Goal: Information Seeking & Learning: Learn about a topic

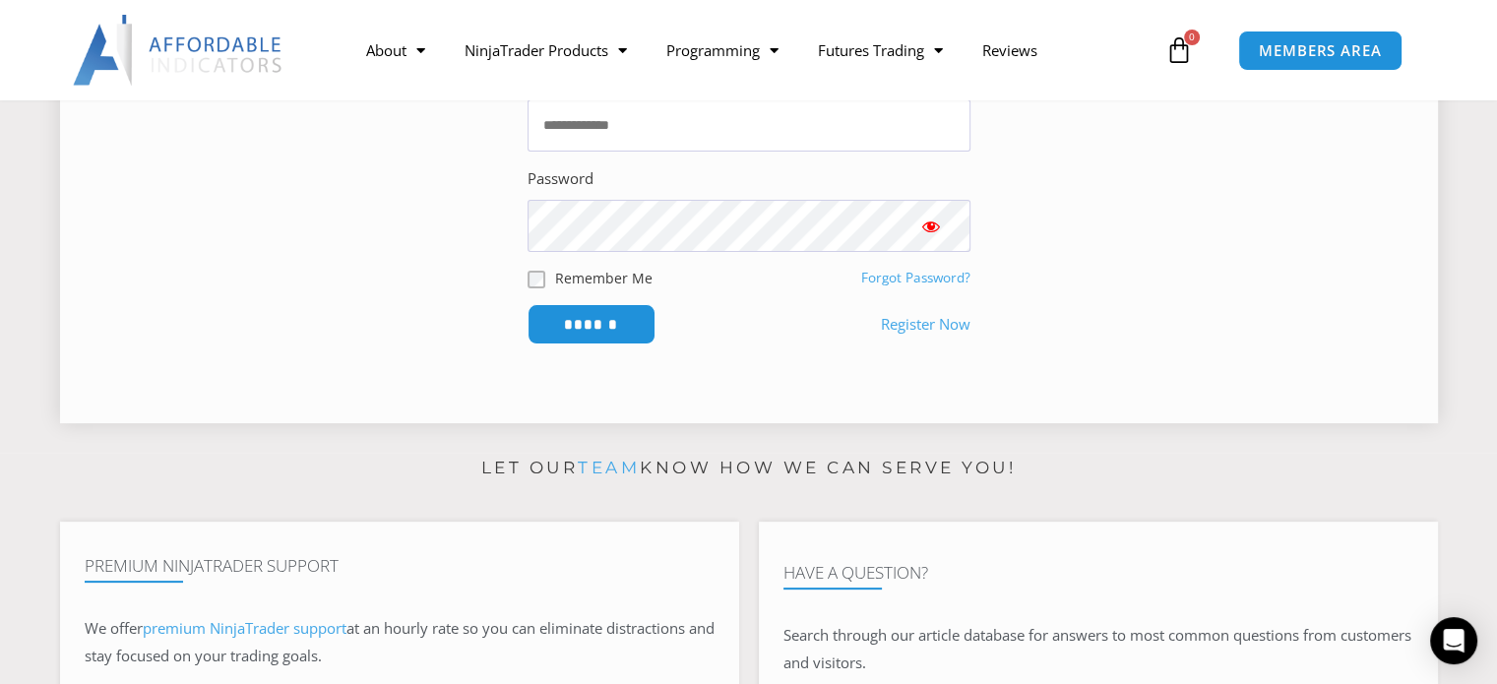
scroll to position [492, 0]
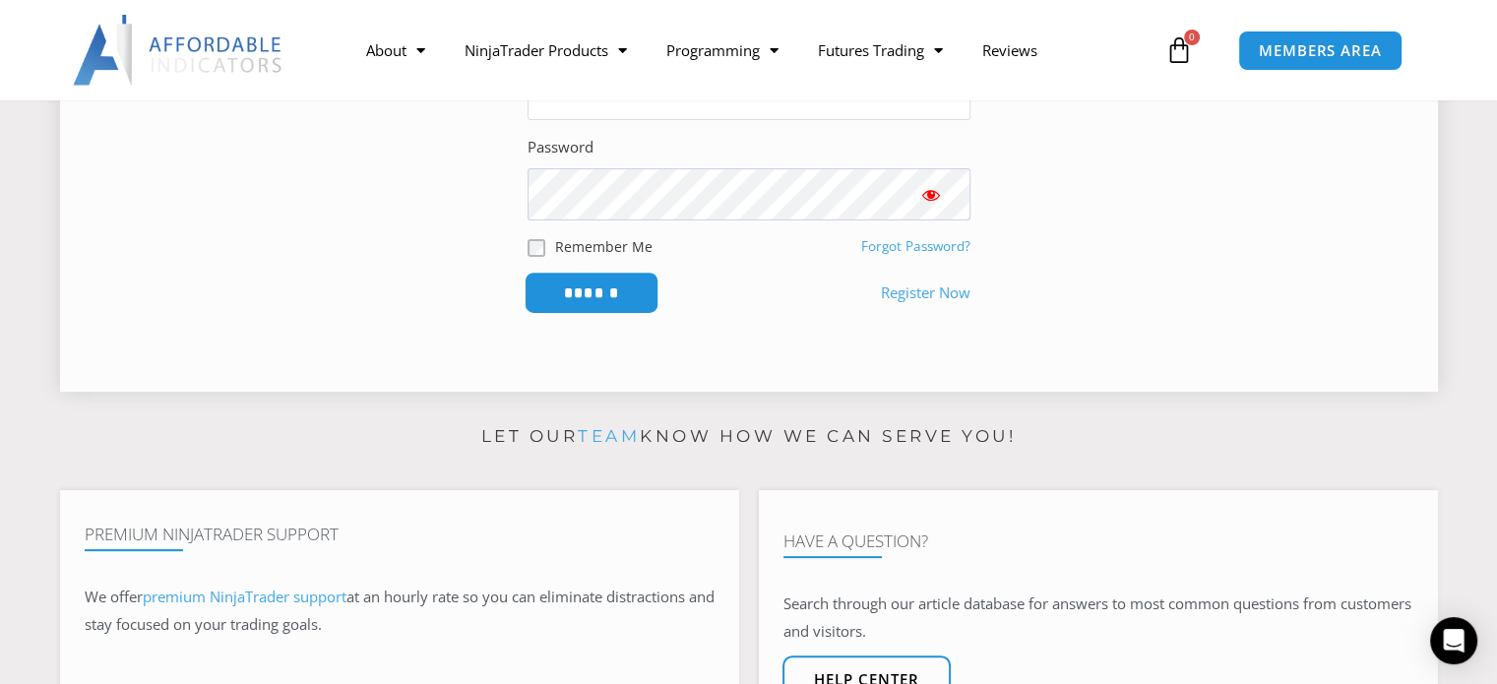
type input "**********"
click at [583, 290] on input "******" at bounding box center [591, 293] width 135 height 42
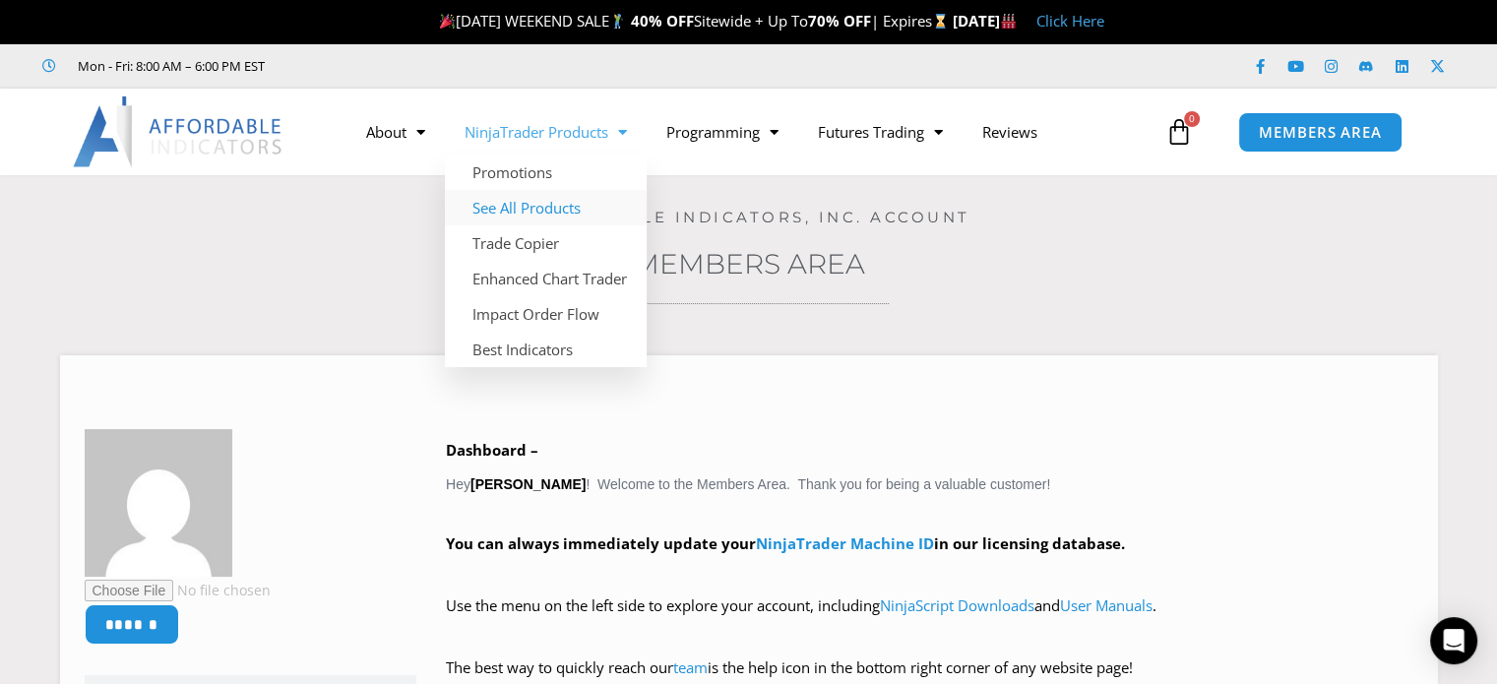
click at [518, 203] on link "See All Products" at bounding box center [546, 207] width 202 height 35
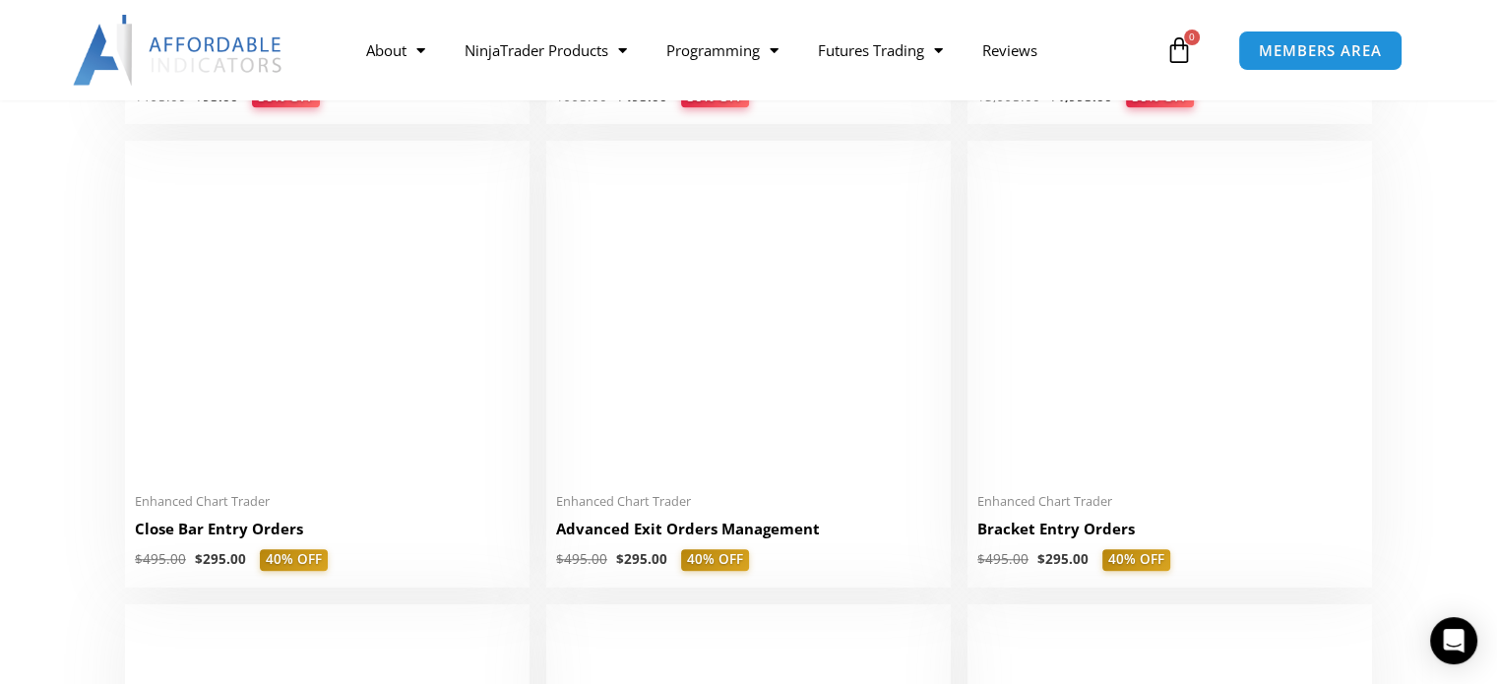
scroll to position [1280, 0]
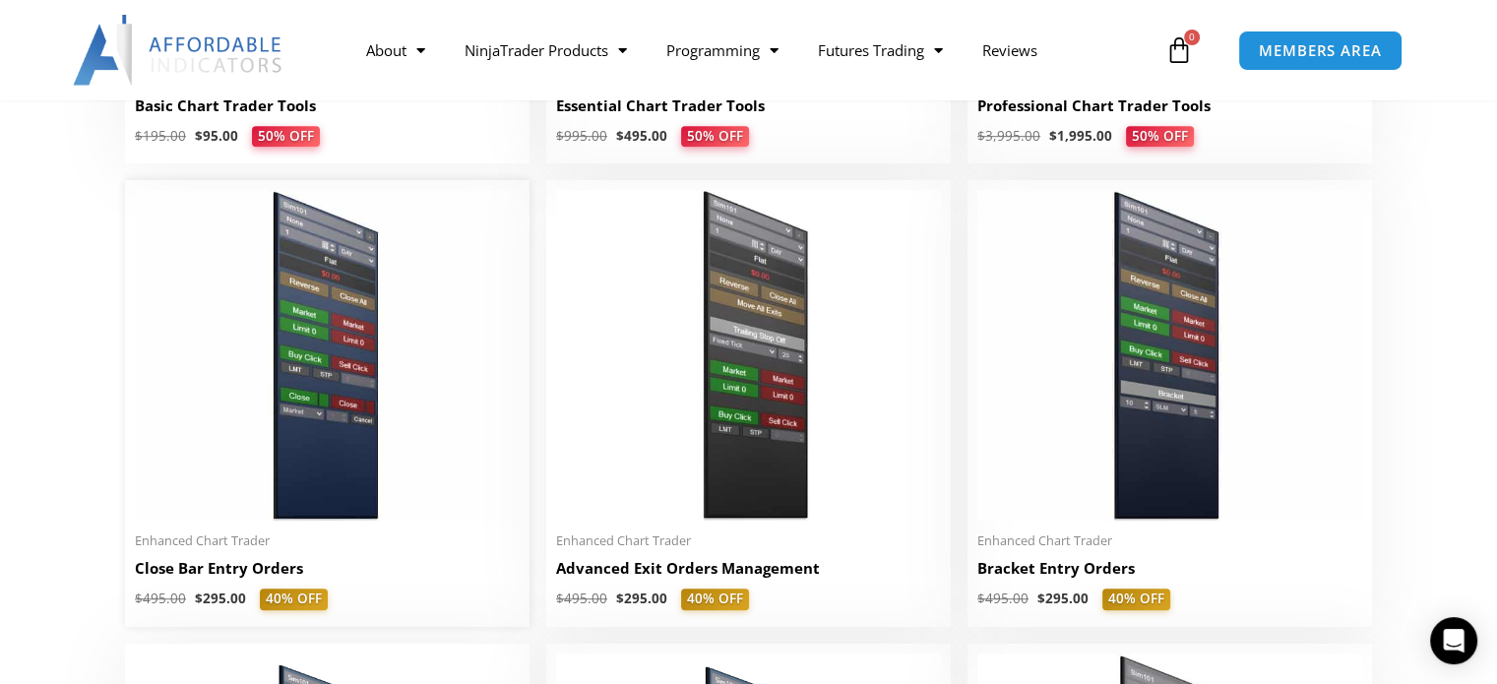
click at [303, 350] on img at bounding box center [327, 355] width 385 height 331
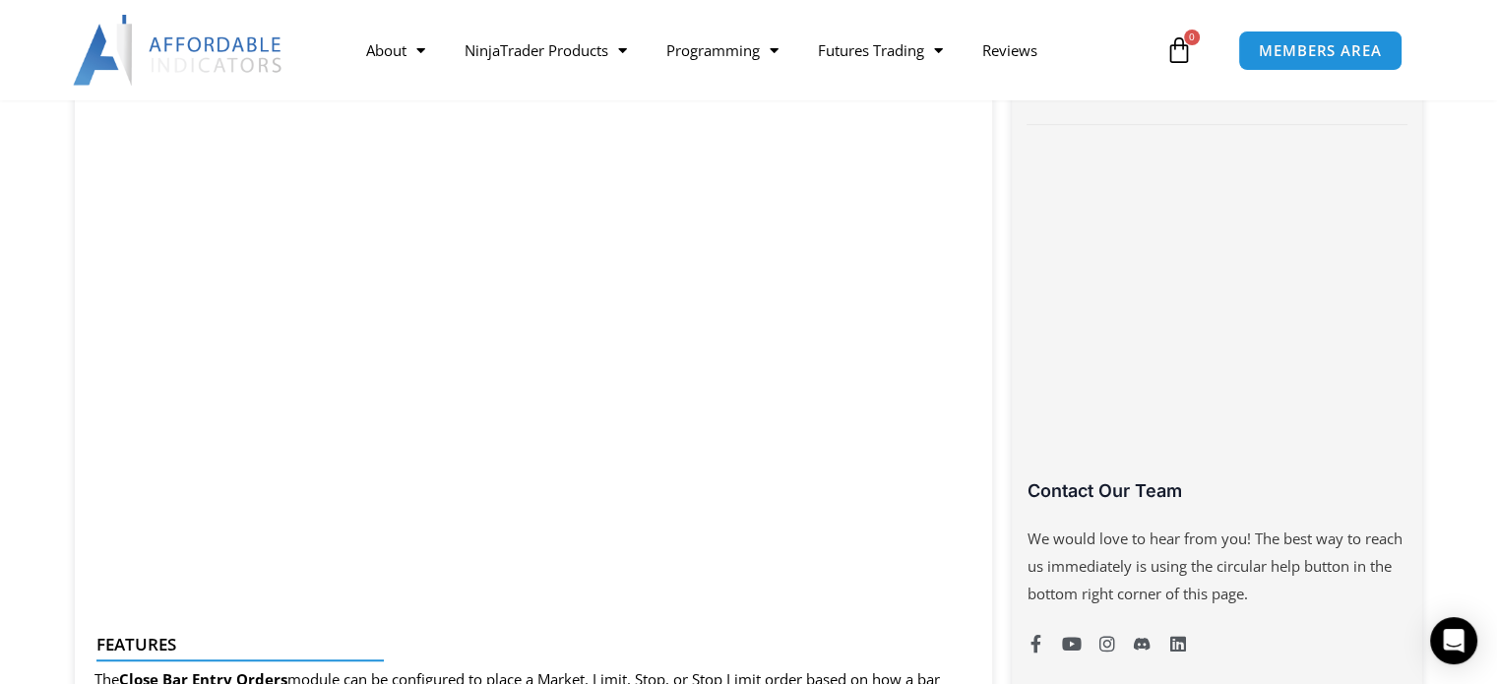
scroll to position [1181, 0]
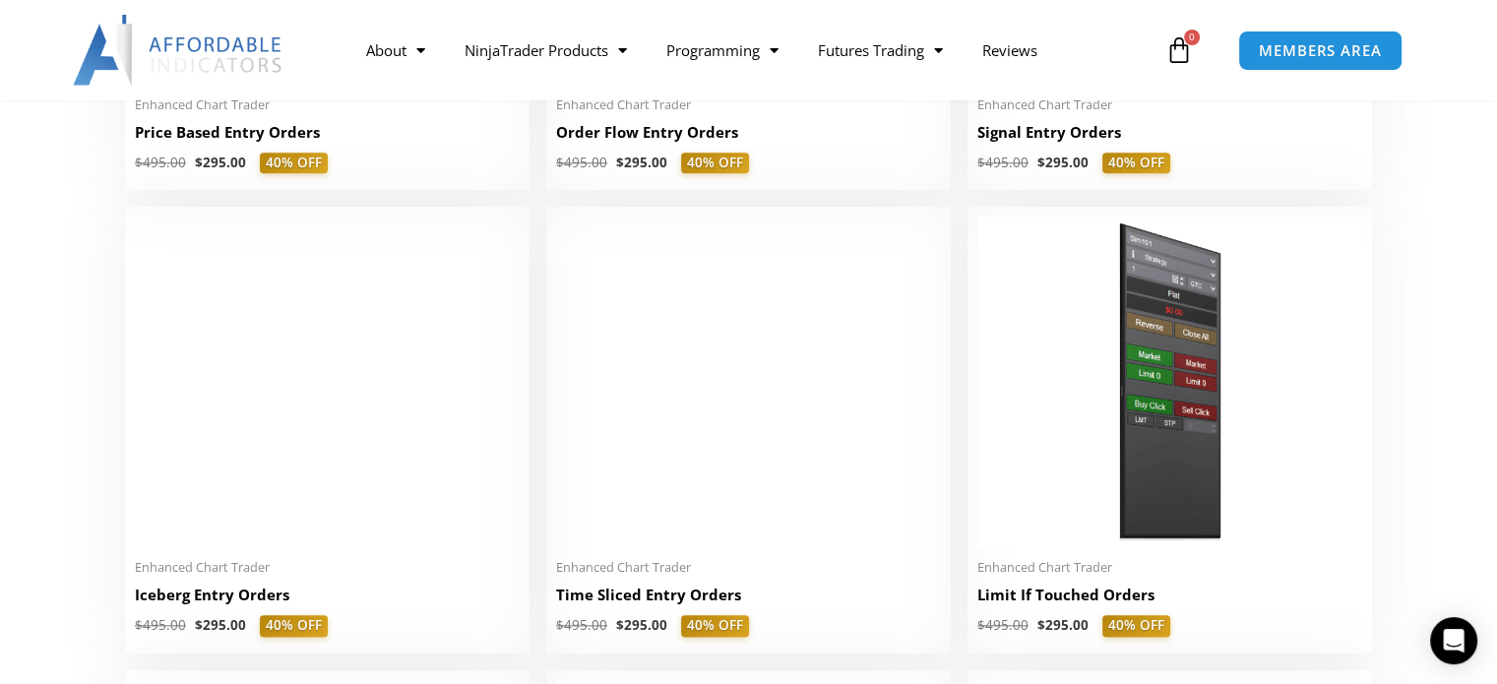
scroll to position [2166, 0]
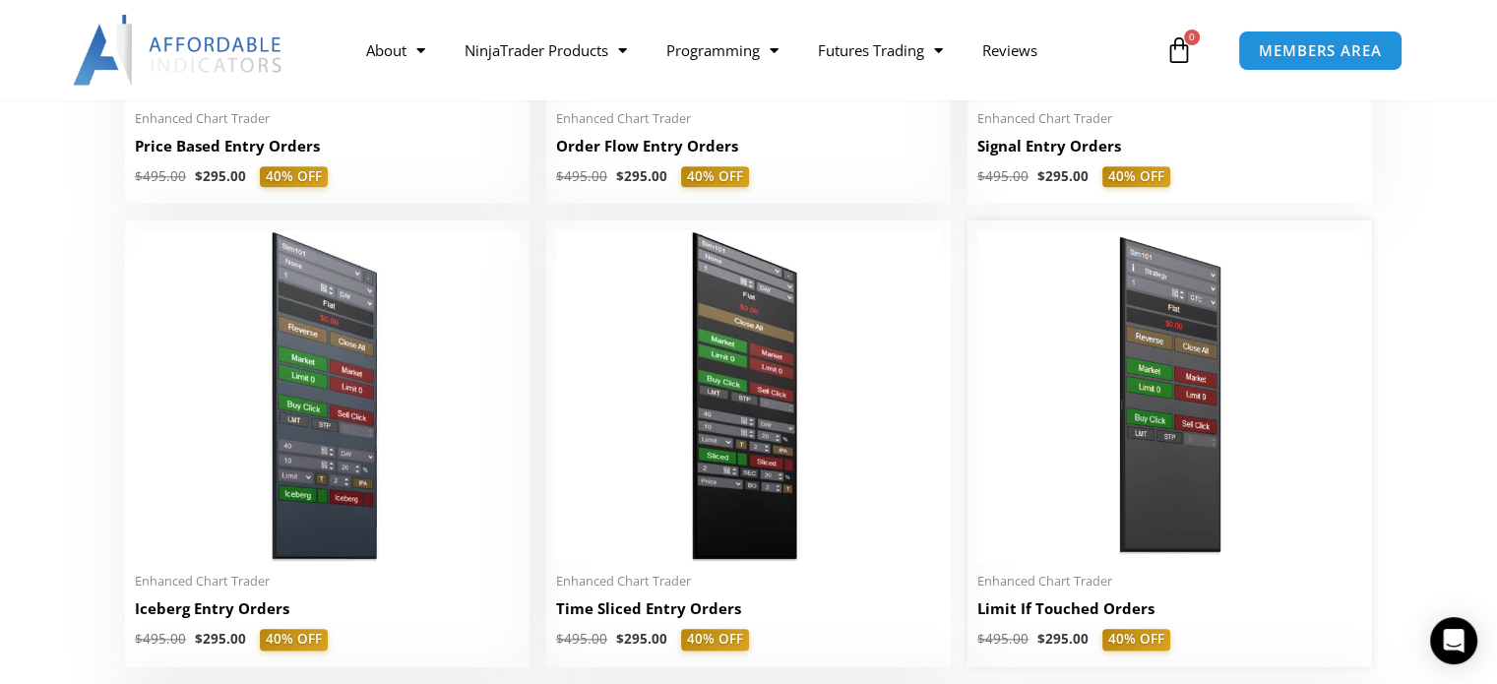
click at [1107, 390] on img at bounding box center [1170, 395] width 385 height 331
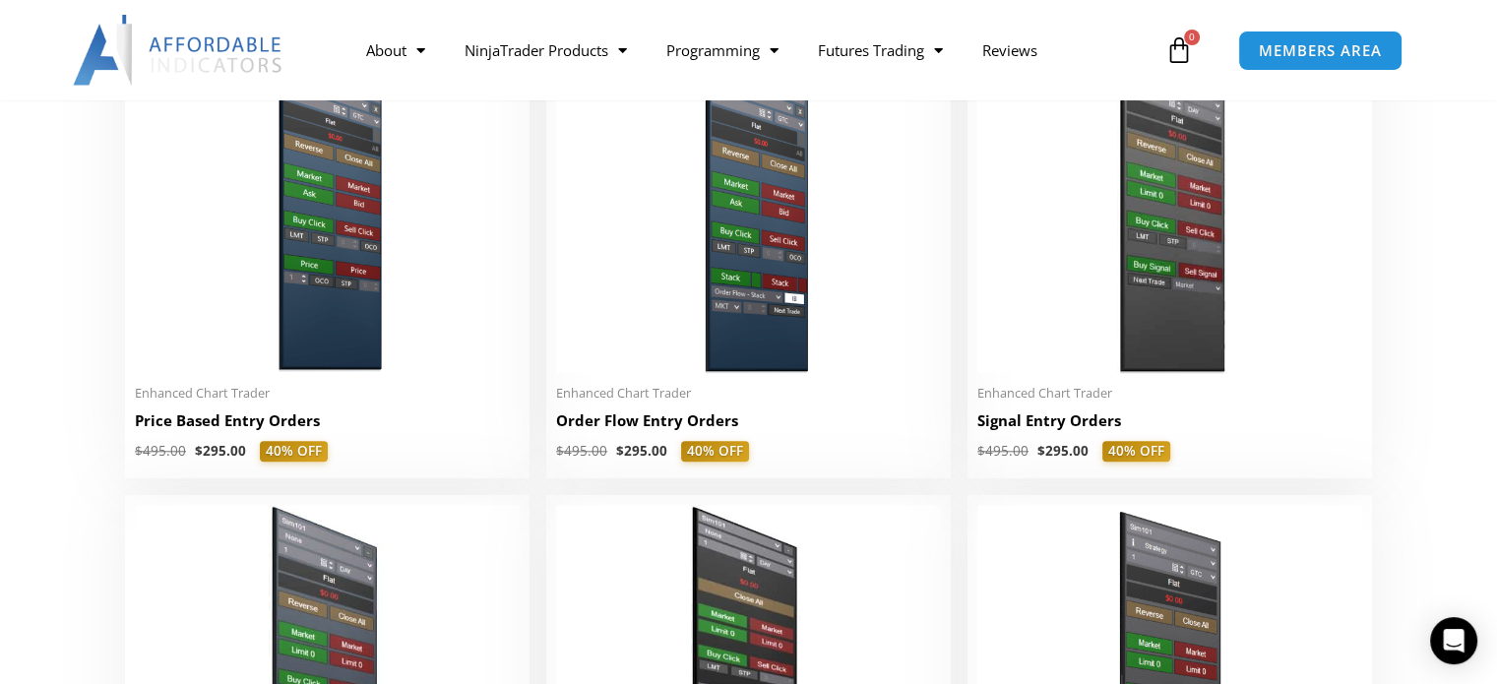
scroll to position [1772, 0]
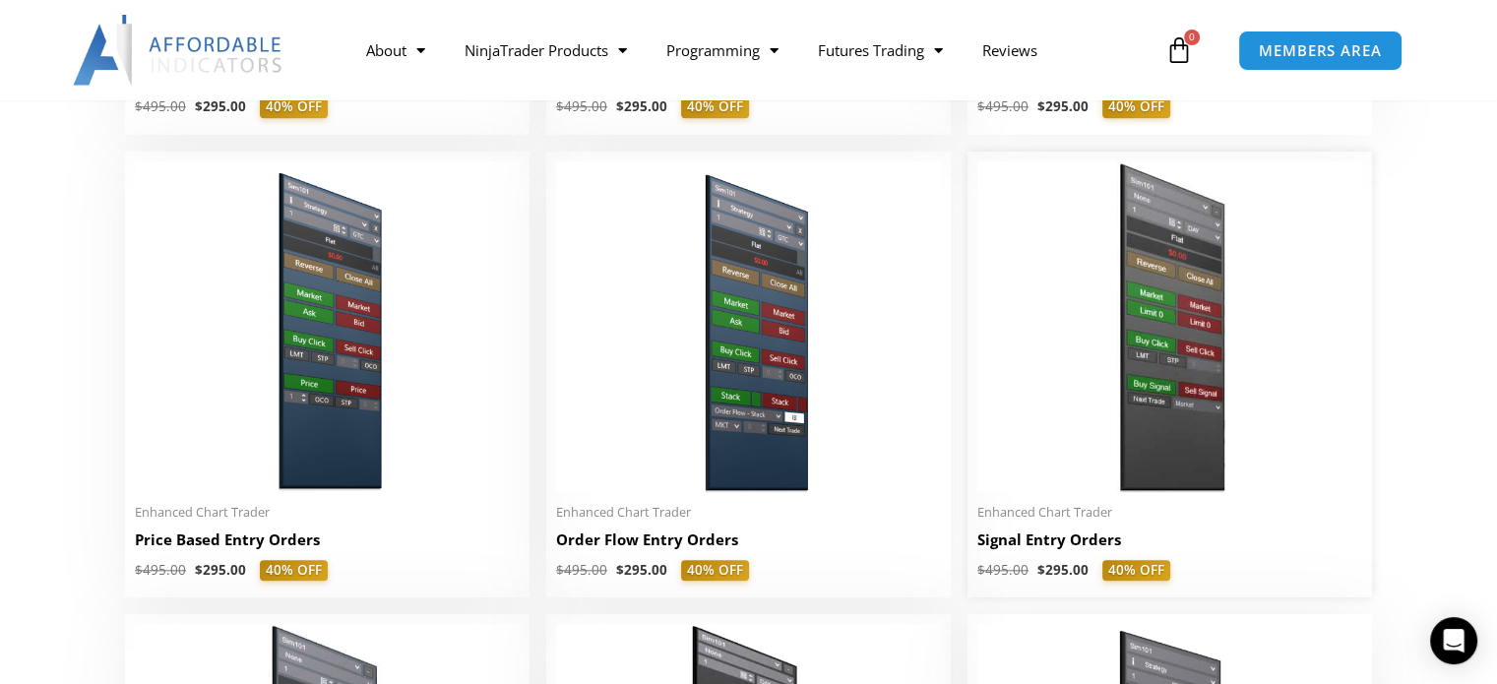
click at [1095, 346] on img at bounding box center [1170, 326] width 385 height 331
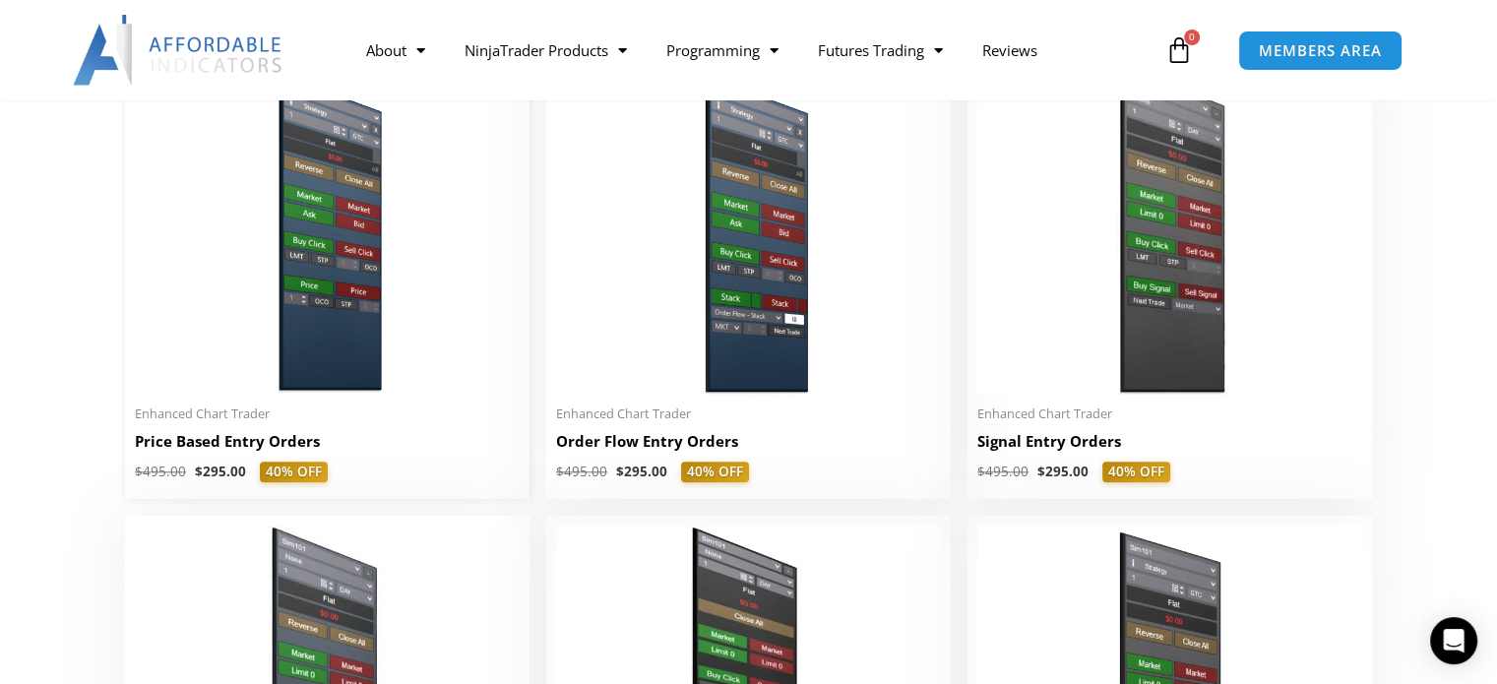
click at [203, 312] on img at bounding box center [327, 228] width 385 height 331
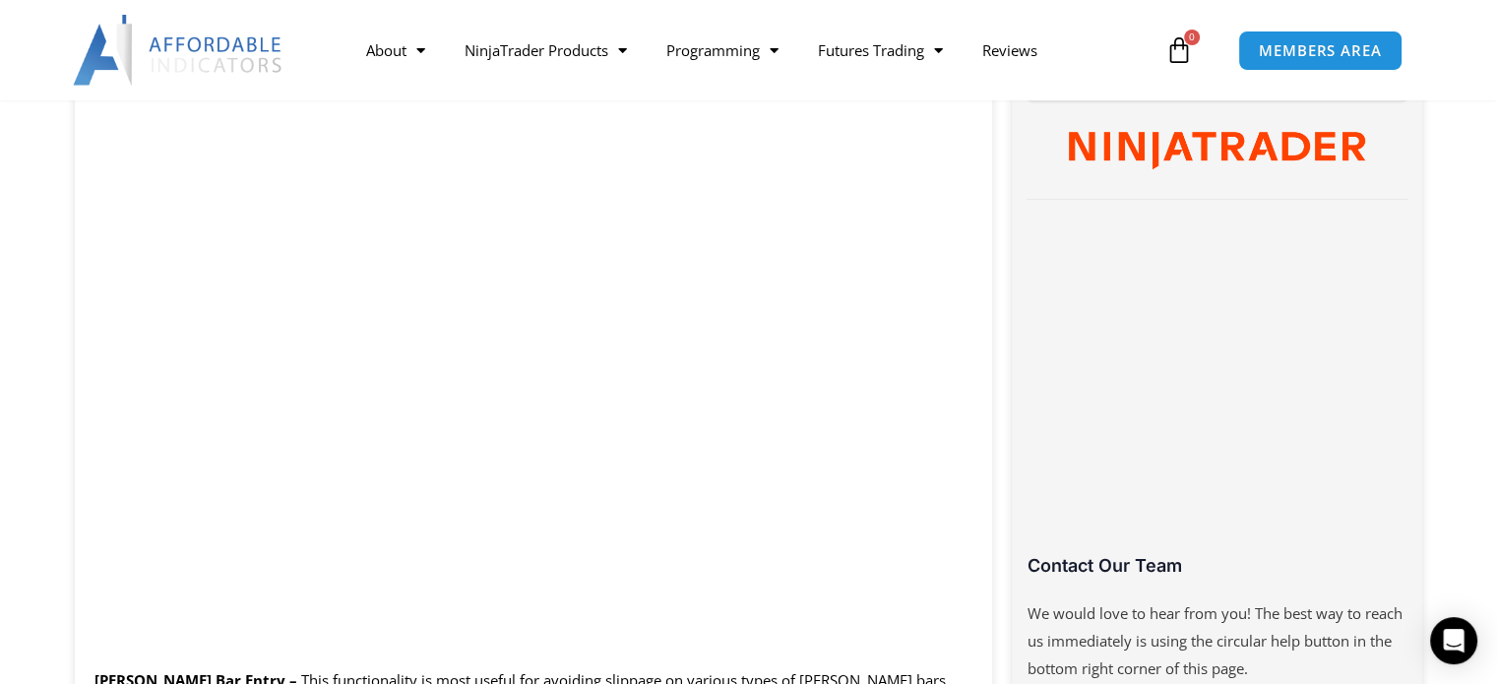
scroll to position [1083, 0]
